Goal: Check status: Check status

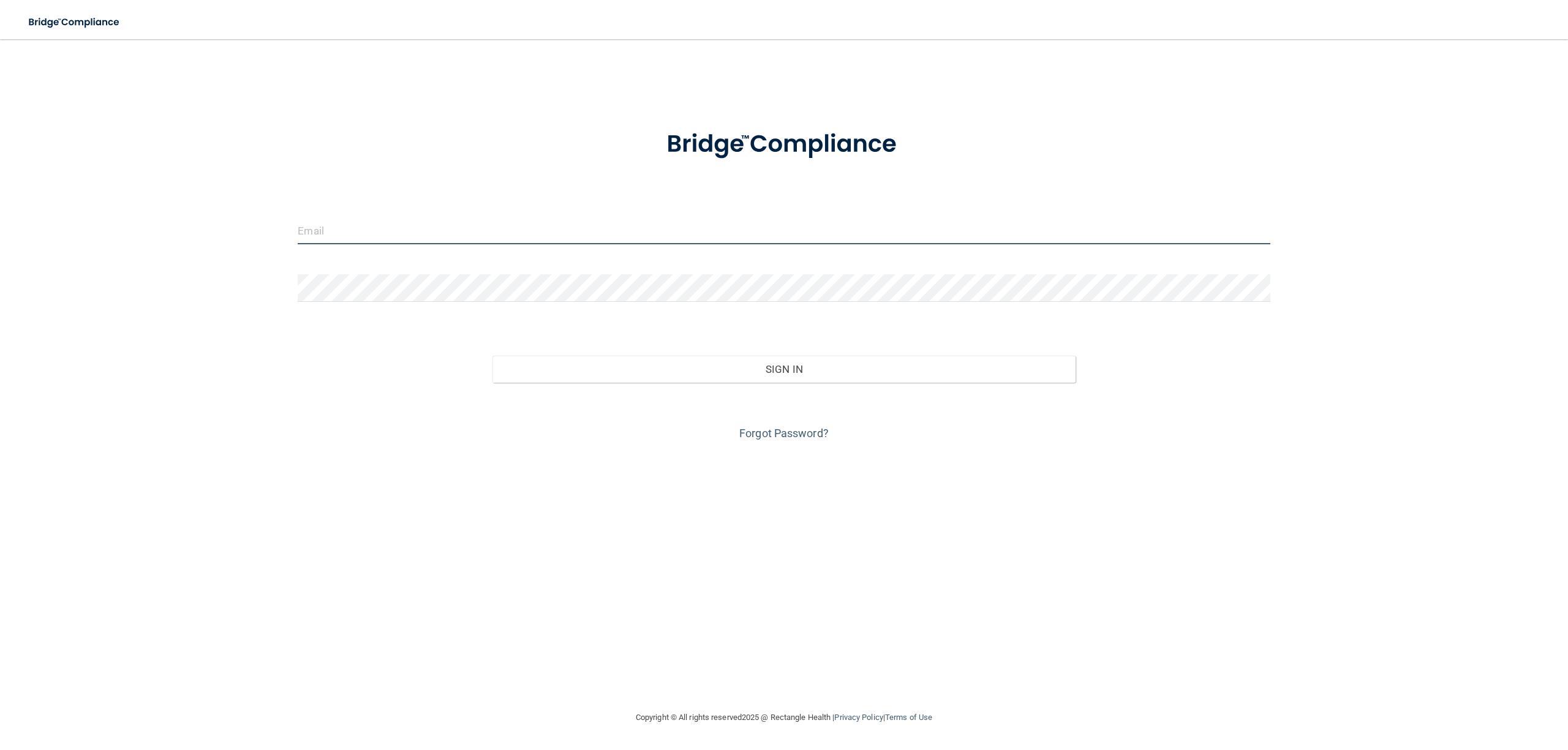
click at [327, 230] on input "email" at bounding box center [783, 231] width 972 height 28
type input "[PERSON_NAME][EMAIL_ADDRESS][DOMAIN_NAME]"
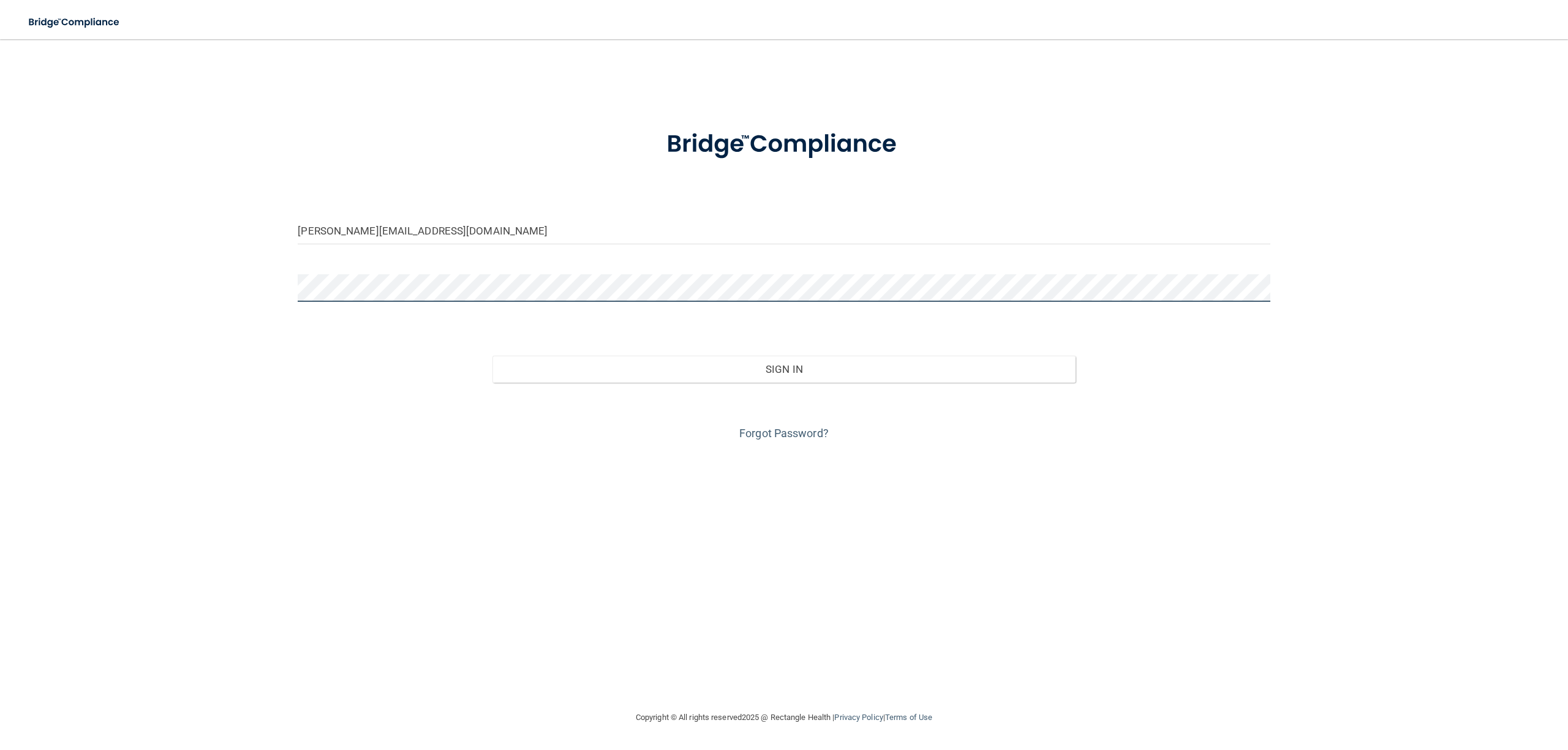
click at [493, 356] on button "Sign In" at bounding box center [784, 369] width 583 height 27
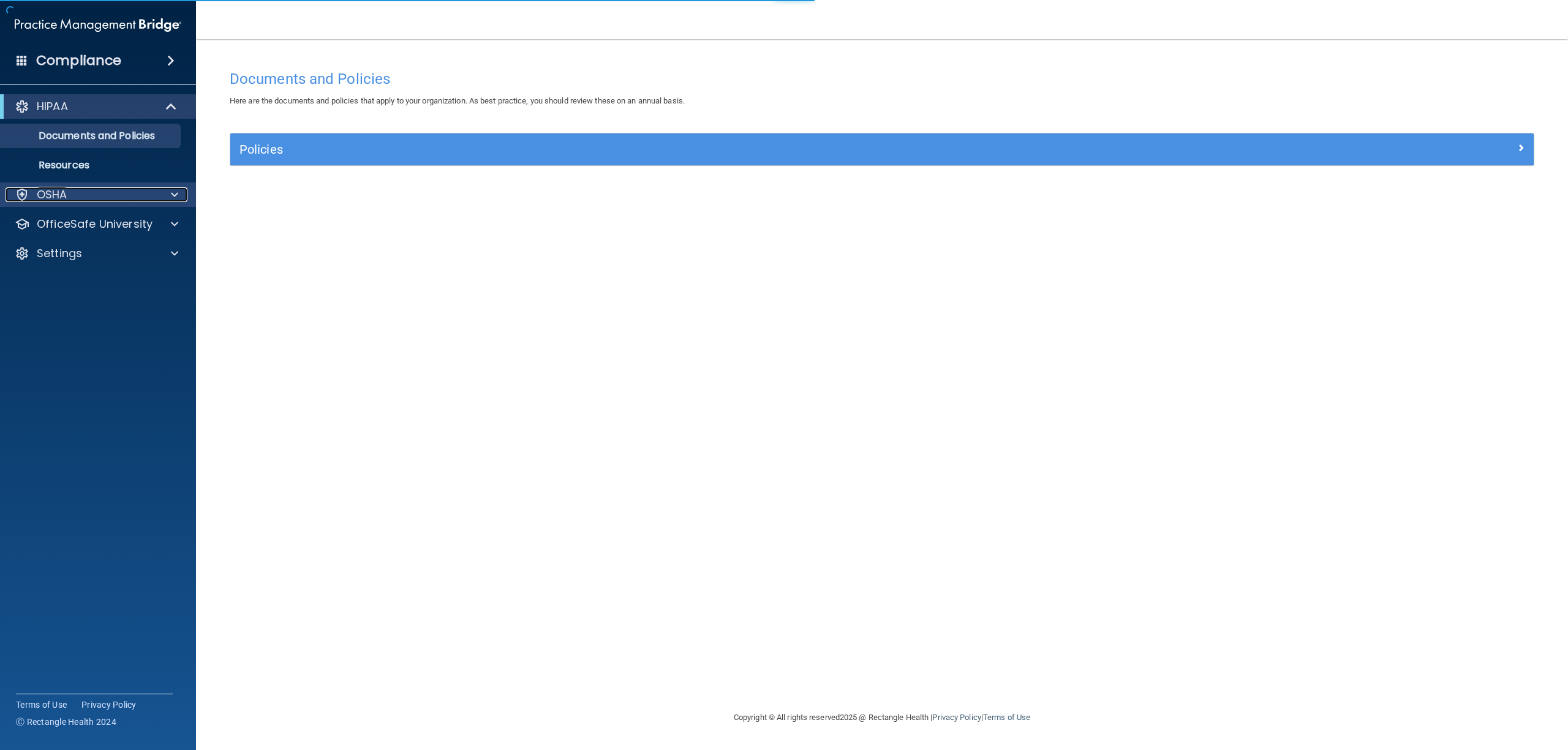
click at [114, 201] on div "OSHA" at bounding box center [81, 194] width 152 height 14
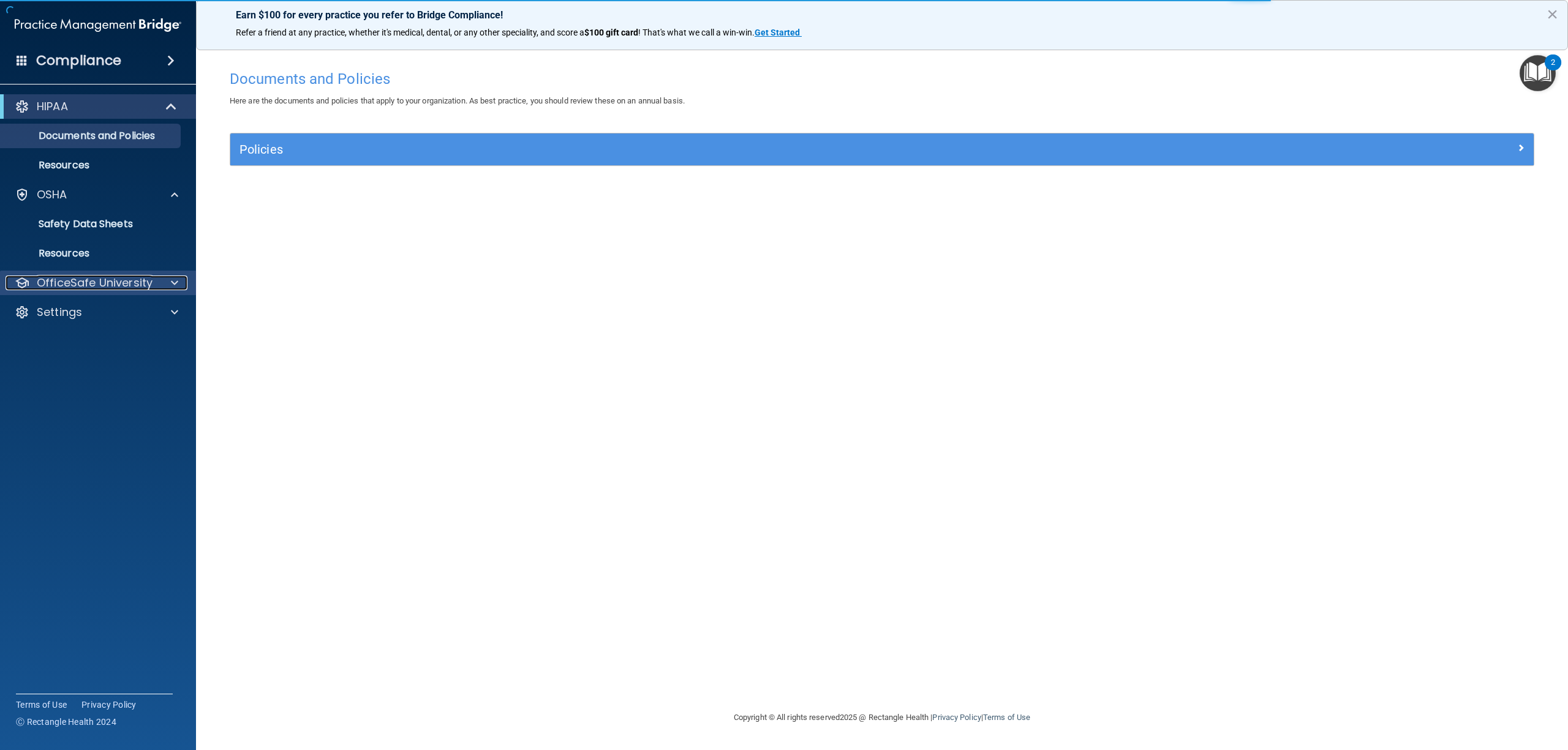
click at [131, 283] on p "OfficeSafe University" at bounding box center [94, 282] width 116 height 14
click at [111, 341] on div "OSHA Training" at bounding box center [92, 342] width 167 height 12
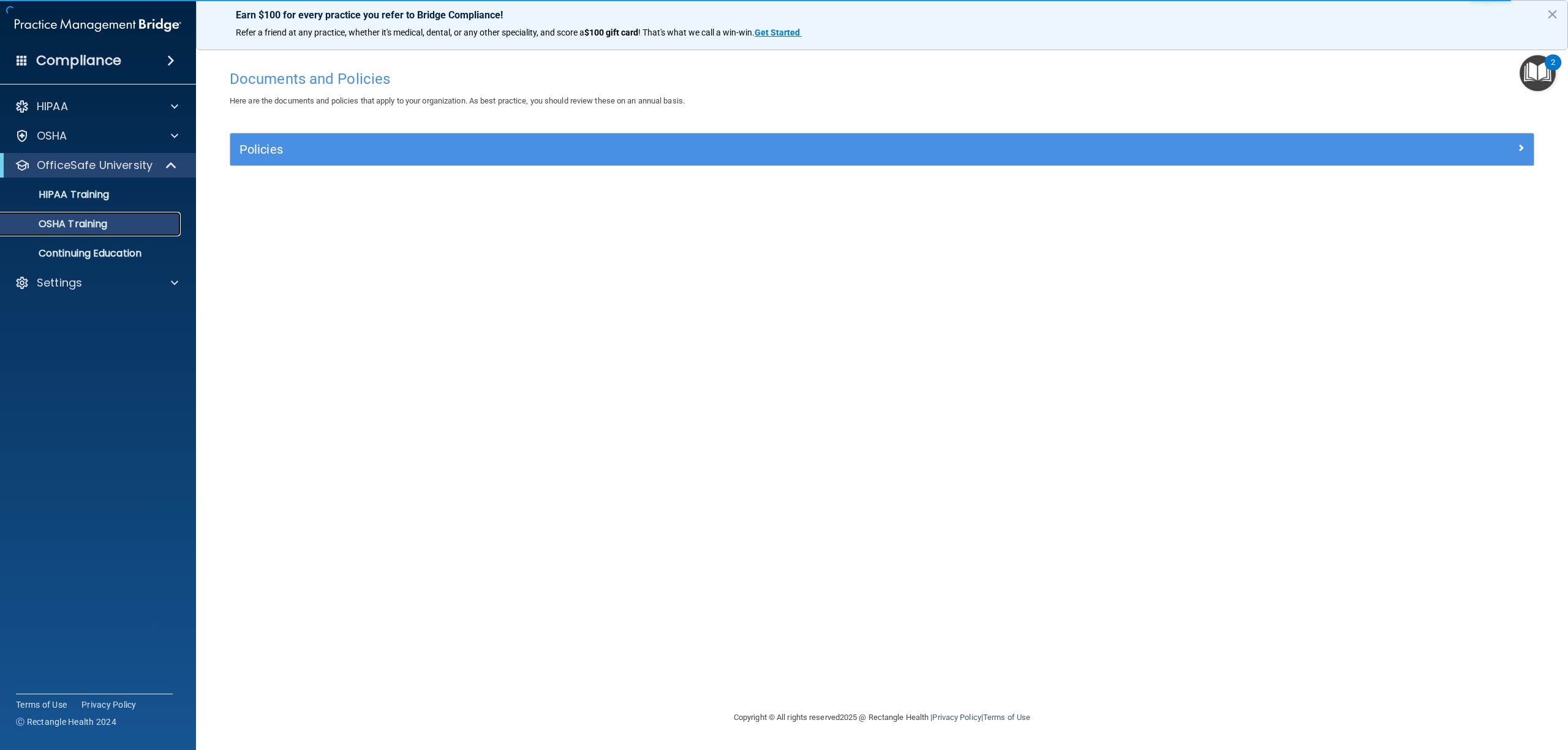
click at [91, 219] on p "OSHA Training" at bounding box center [58, 224] width 99 height 12
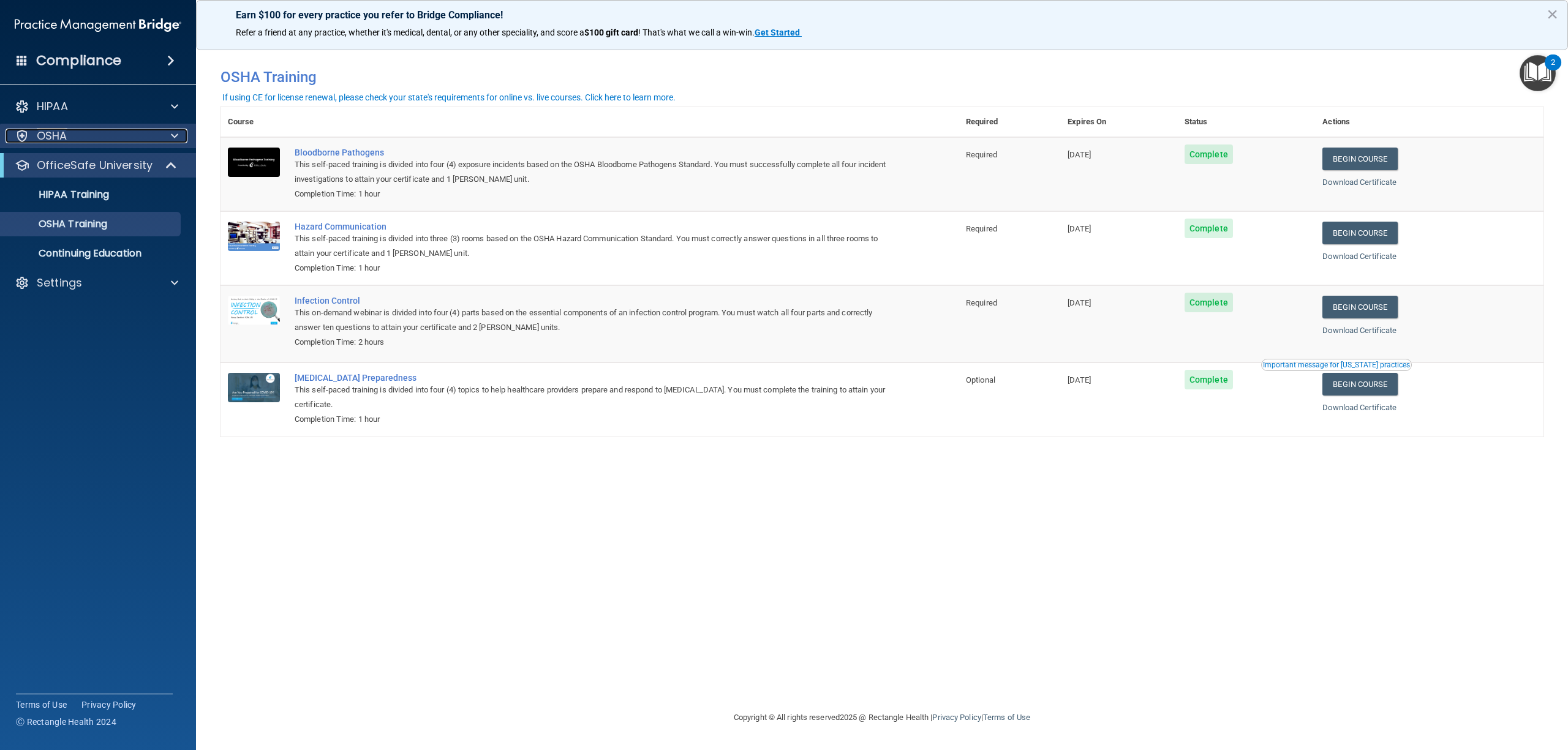
click at [83, 137] on div "OSHA" at bounding box center [81, 136] width 152 height 14
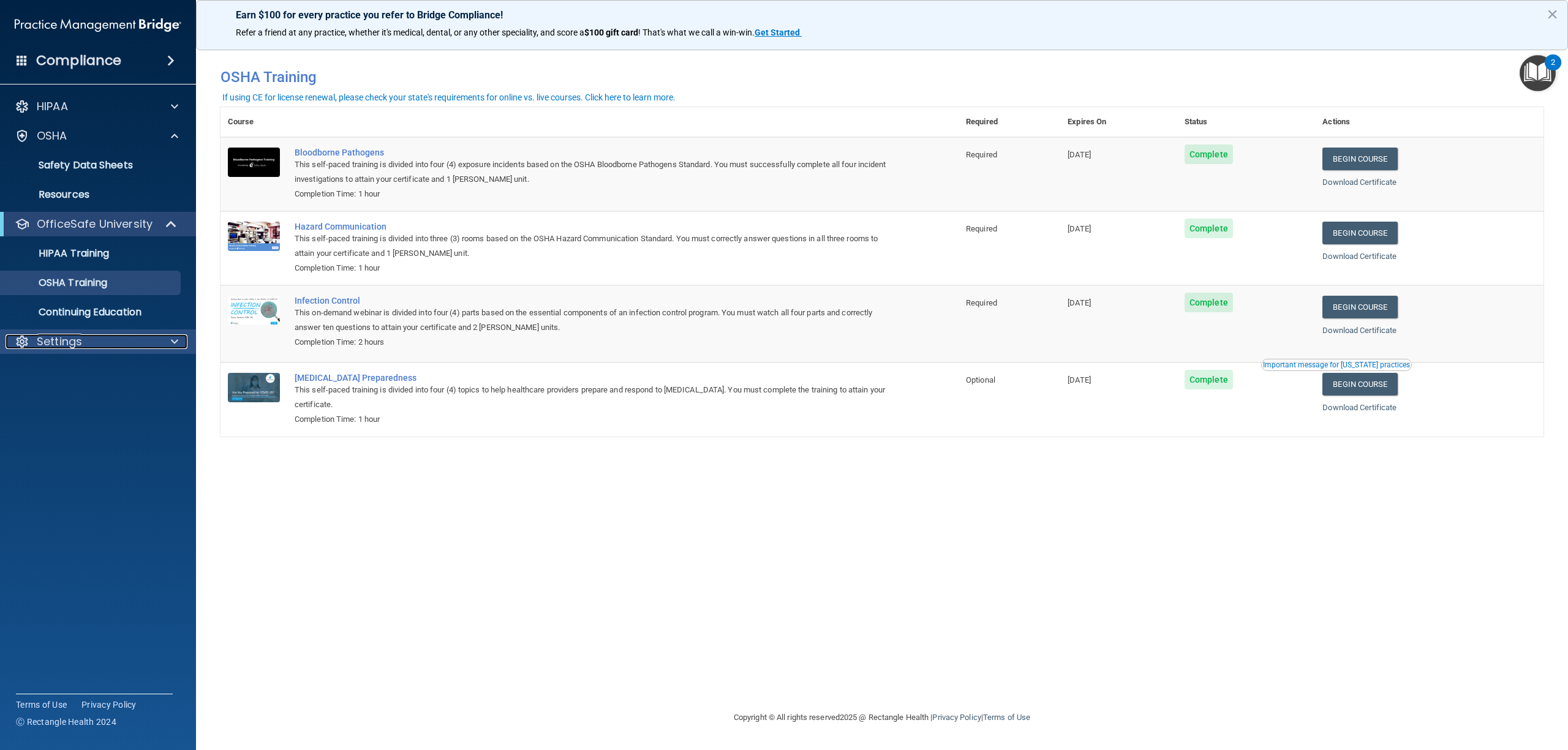
click at [105, 334] on div "Settings" at bounding box center [81, 341] width 152 height 14
click at [107, 373] on p "My Account" at bounding box center [92, 371] width 167 height 12
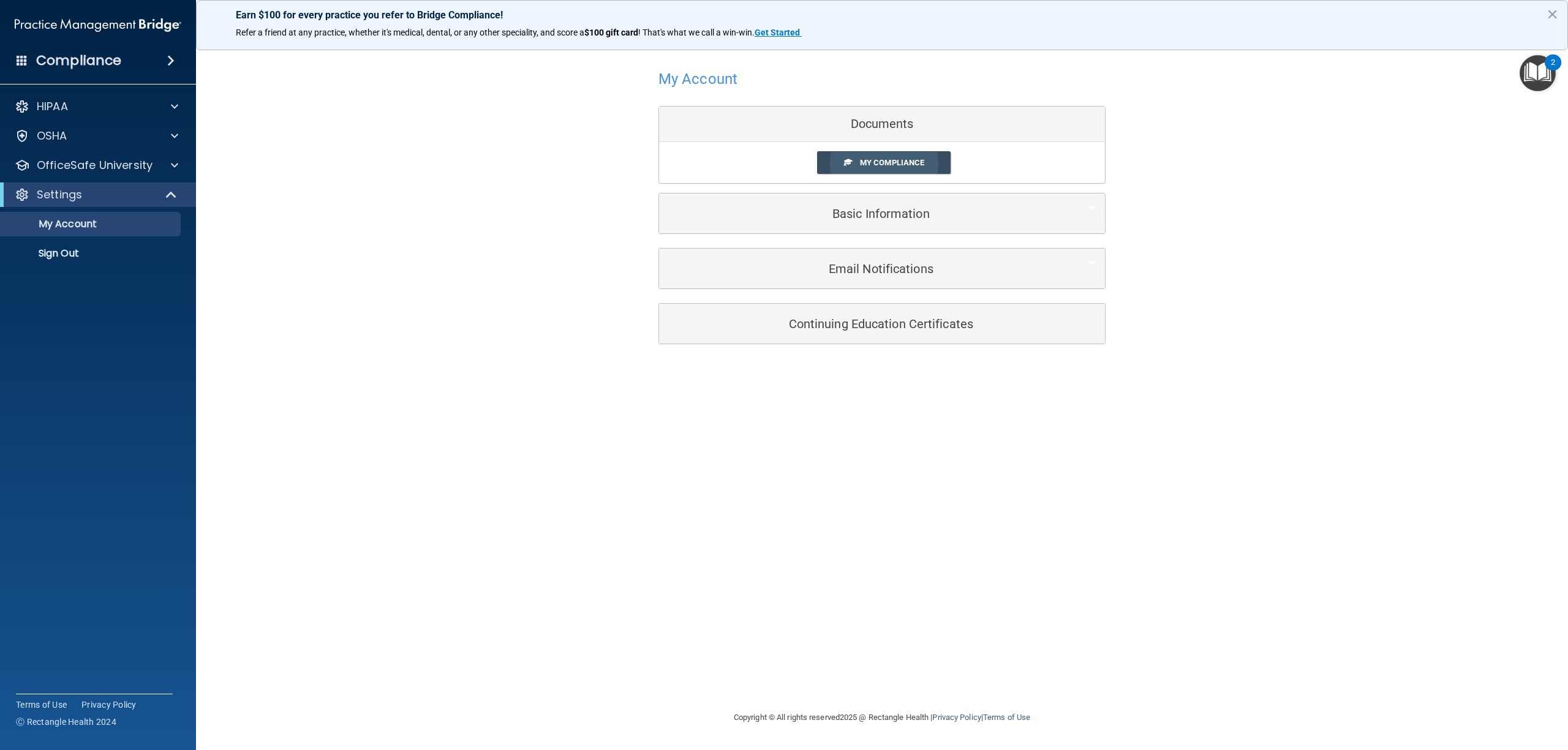
click at [904, 162] on span "My Compliance" at bounding box center [891, 162] width 64 height 9
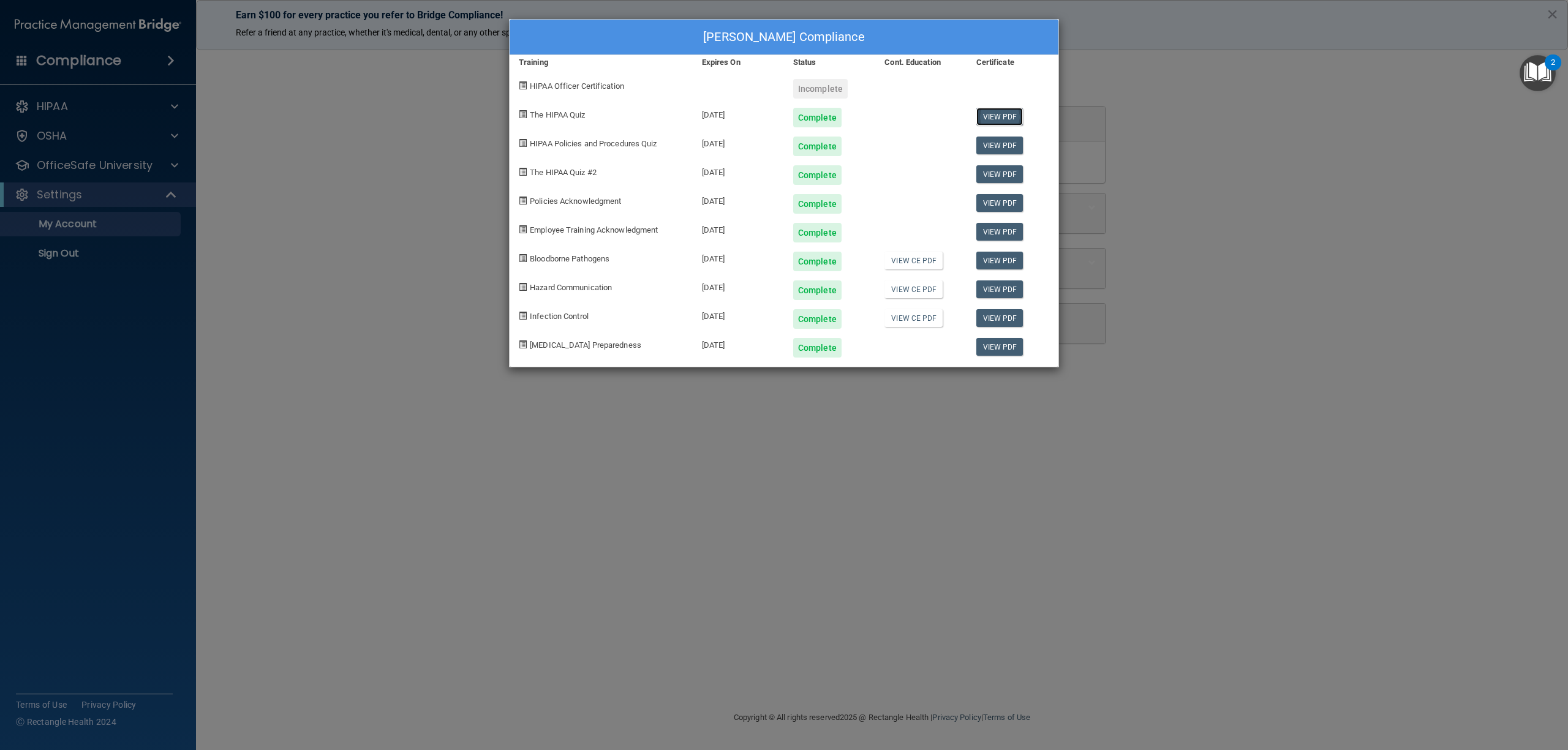
click at [1010, 118] on link "View PDF" at bounding box center [1000, 116] width 47 height 18
click at [919, 315] on link "View CE PDF" at bounding box center [914, 318] width 58 height 18
click at [929, 288] on link "View CE PDF" at bounding box center [914, 289] width 58 height 18
click at [922, 266] on link "View CE PDF" at bounding box center [914, 260] width 58 height 18
click at [54, 260] on div "[PERSON_NAME] Compliance Training Expires On Status Cont. Education Certificate…" at bounding box center [784, 375] width 1568 height 750
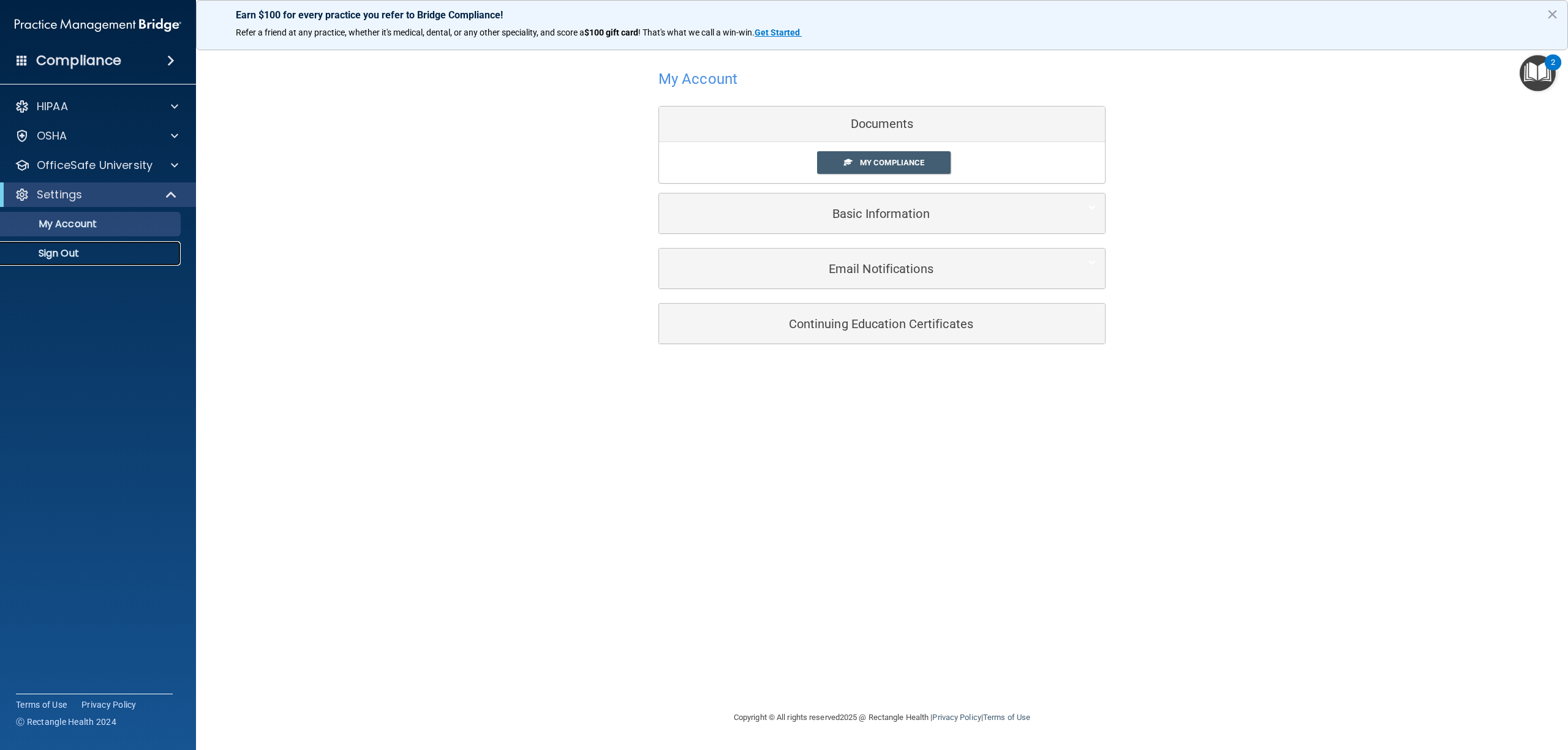
click at [87, 250] on p "Sign Out" at bounding box center [92, 253] width 167 height 12
